Goal: Transaction & Acquisition: Book appointment/travel/reservation

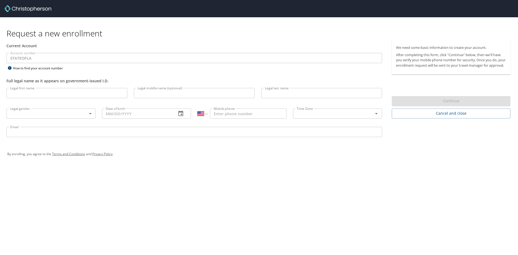
select select "US"
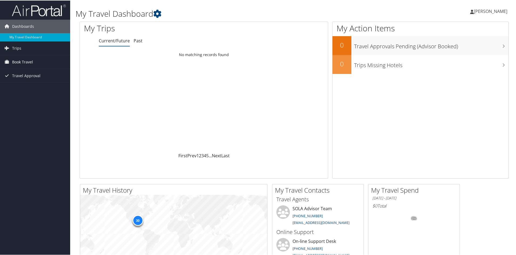
click at [22, 62] on span "Book Travel" at bounding box center [22, 61] width 21 height 13
click at [24, 77] on link "Book/Manage Online Trips" at bounding box center [35, 80] width 70 height 8
